Goal: Transaction & Acquisition: Book appointment/travel/reservation

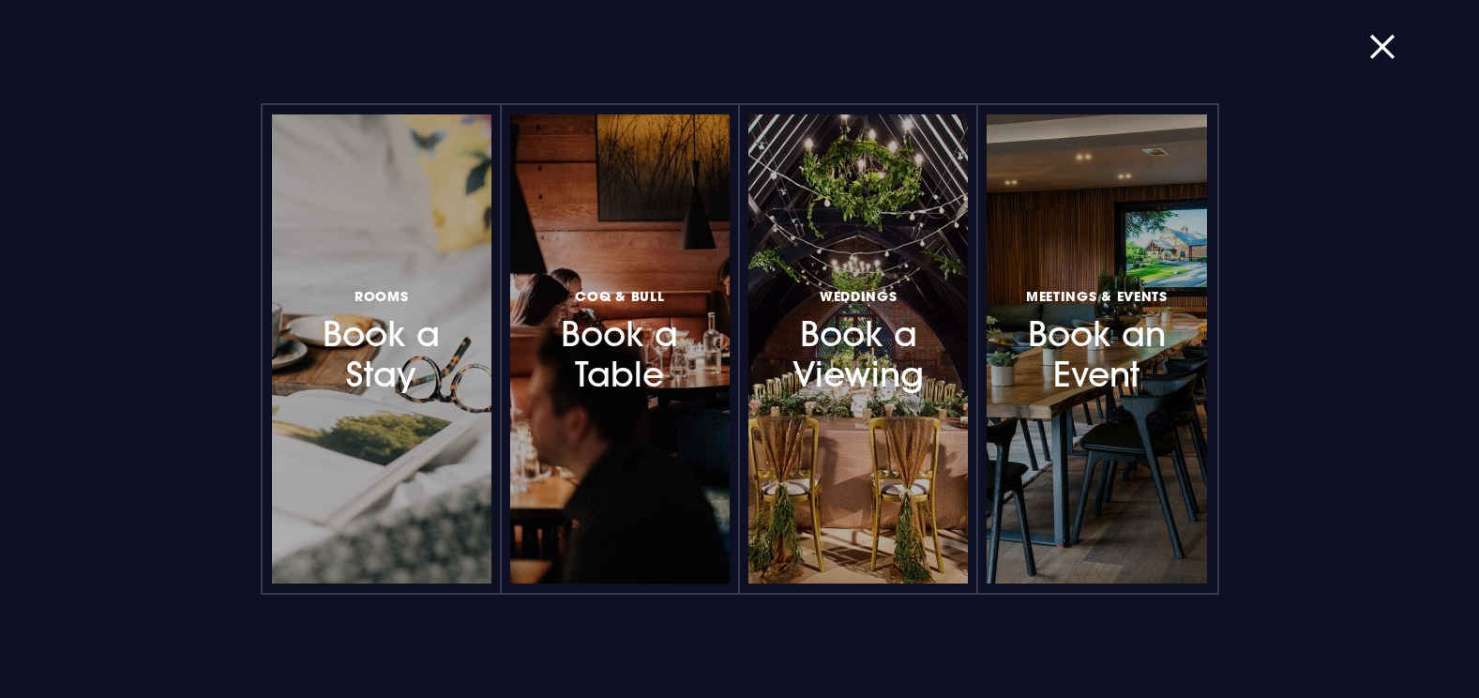
click at [379, 353] on h3 "Rooms Book a Stay" at bounding box center [381, 339] width 163 height 112
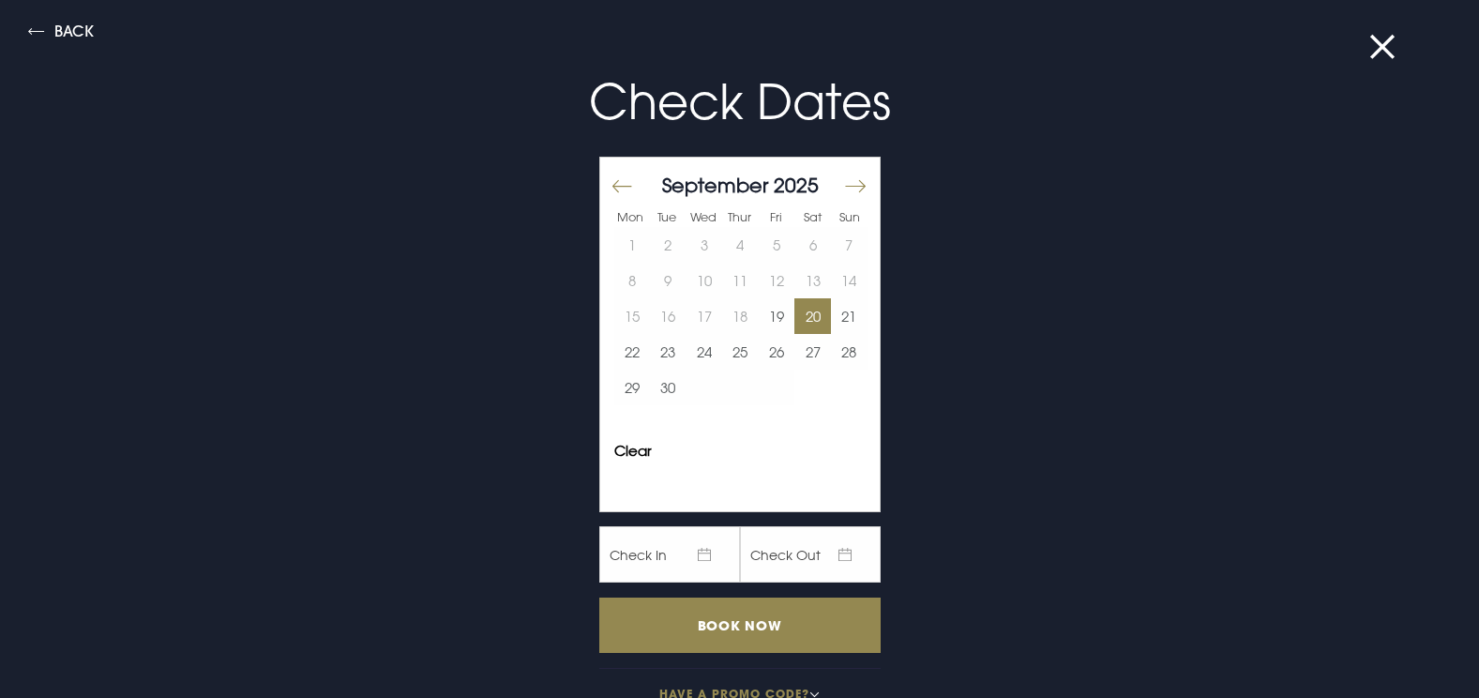
click at [796, 312] on button "20" at bounding box center [813, 316] width 37 height 36
click at [837, 311] on button "21" at bounding box center [849, 316] width 37 height 36
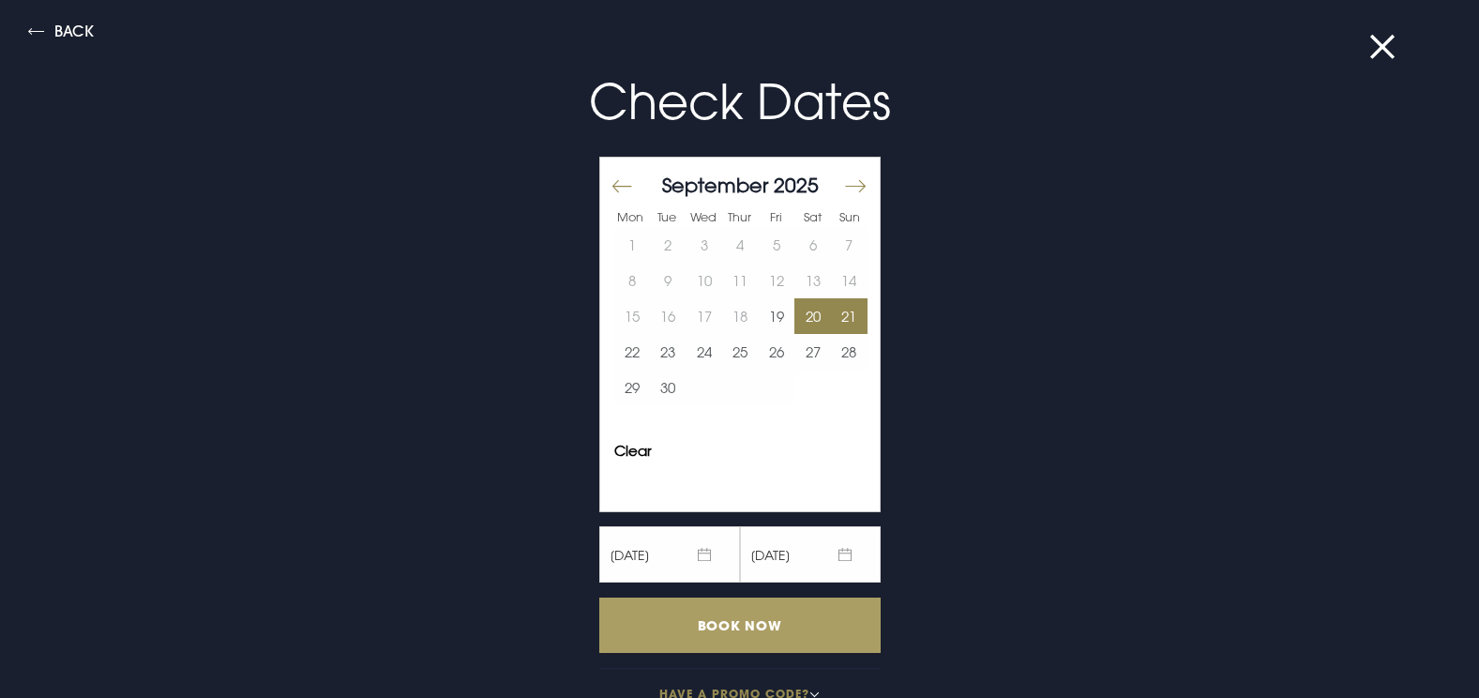
click at [757, 623] on input "Book Now" at bounding box center [739, 625] width 281 height 55
